Goal: Information Seeking & Learning: Learn about a topic

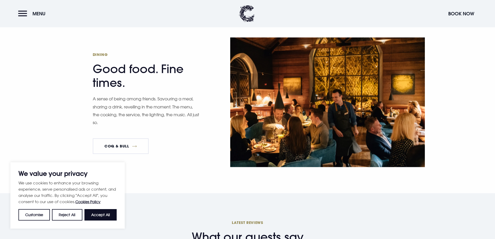
scroll to position [827, 0]
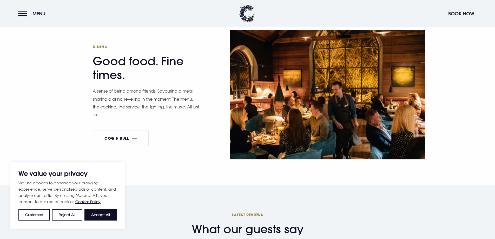
click at [118, 130] on link "Coq & Bull" at bounding box center [121, 138] width 56 height 16
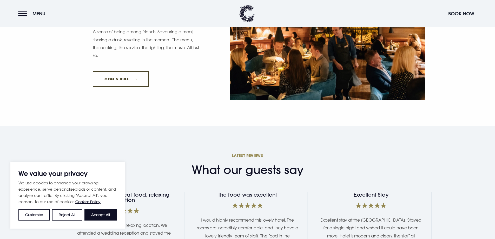
scroll to position [922, 0]
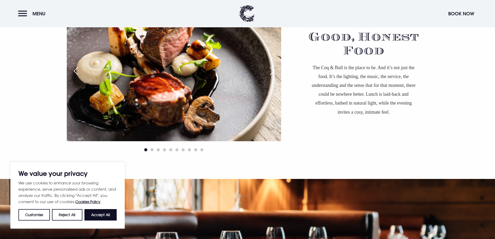
scroll to position [399, 0]
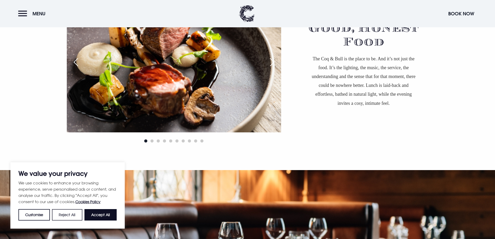
click at [73, 216] on button "Reject All" at bounding box center [67, 214] width 30 height 11
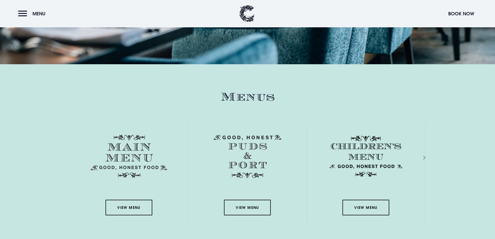
scroll to position [732, 0]
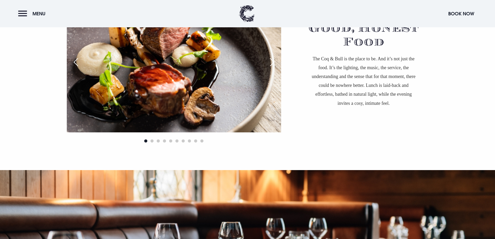
drag, startPoint x: 496, startPoint y: 69, endPoint x: 499, endPoint y: 149, distance: 79.3
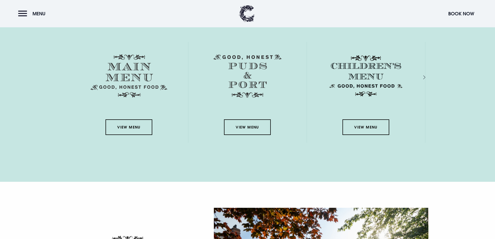
scroll to position [765, 0]
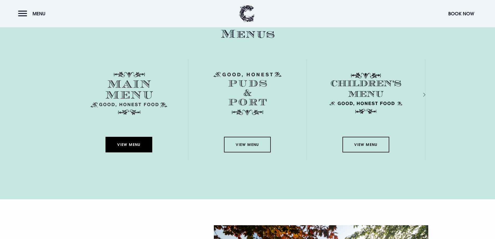
click at [134, 143] on link "View Menu" at bounding box center [128, 145] width 47 height 16
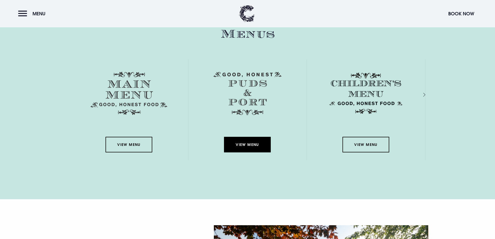
click at [244, 145] on link "View Menu" at bounding box center [247, 145] width 47 height 16
drag, startPoint x: 461, startPoint y: 96, endPoint x: 499, endPoint y: 142, distance: 59.8
click at [457, 164] on section "Menus View Menu View Menu View Menu View Menu" at bounding box center [247, 100] width 495 height 198
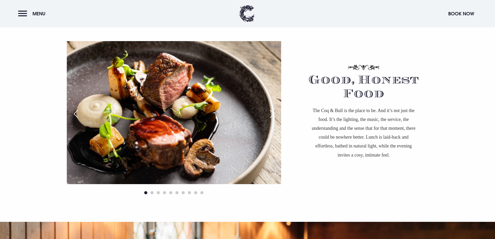
scroll to position [277, 0]
